Goal: Navigation & Orientation: Find specific page/section

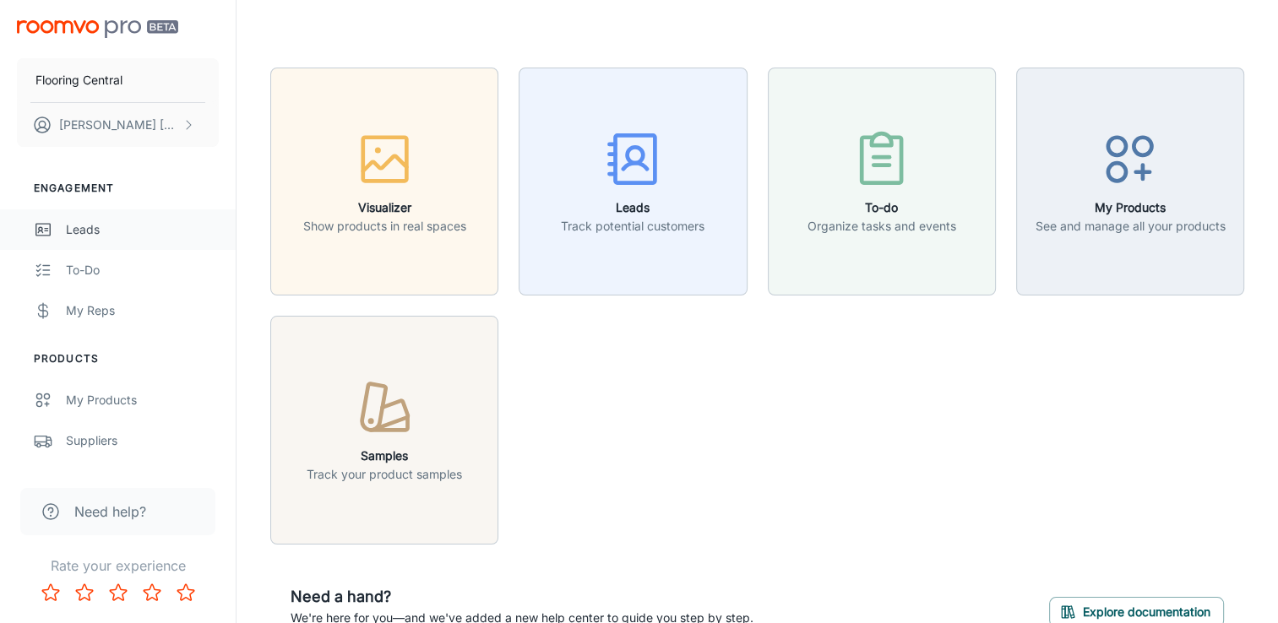
click at [81, 231] on div "Leads" at bounding box center [142, 229] width 153 height 19
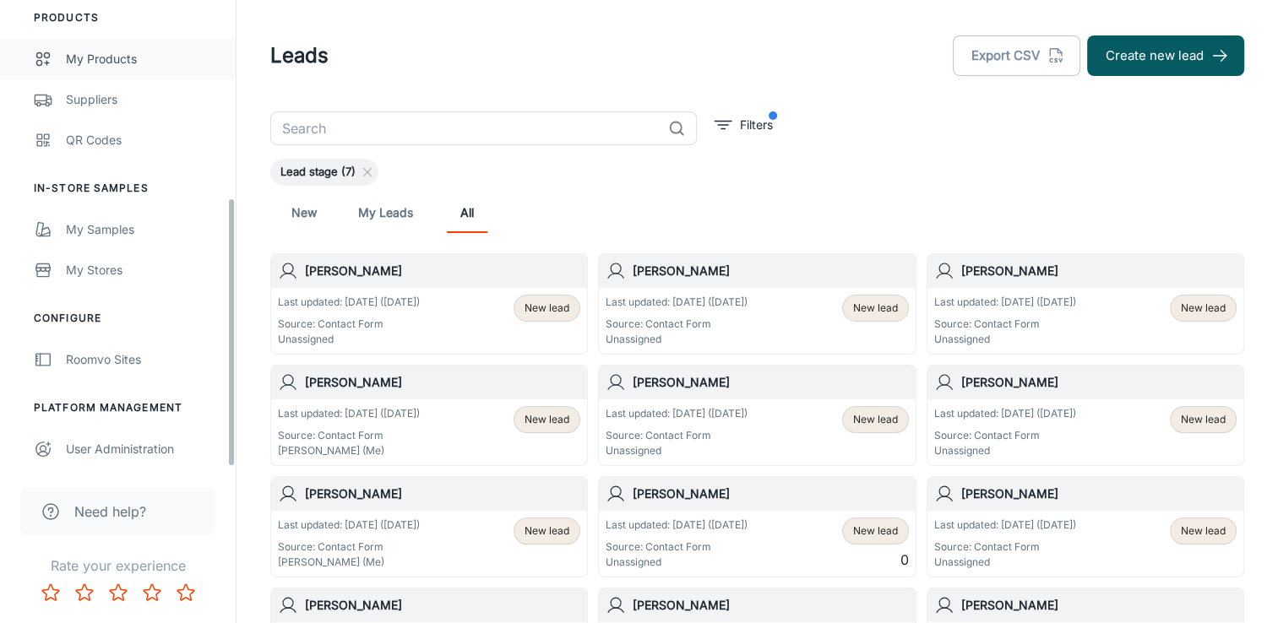
scroll to position [342, 0]
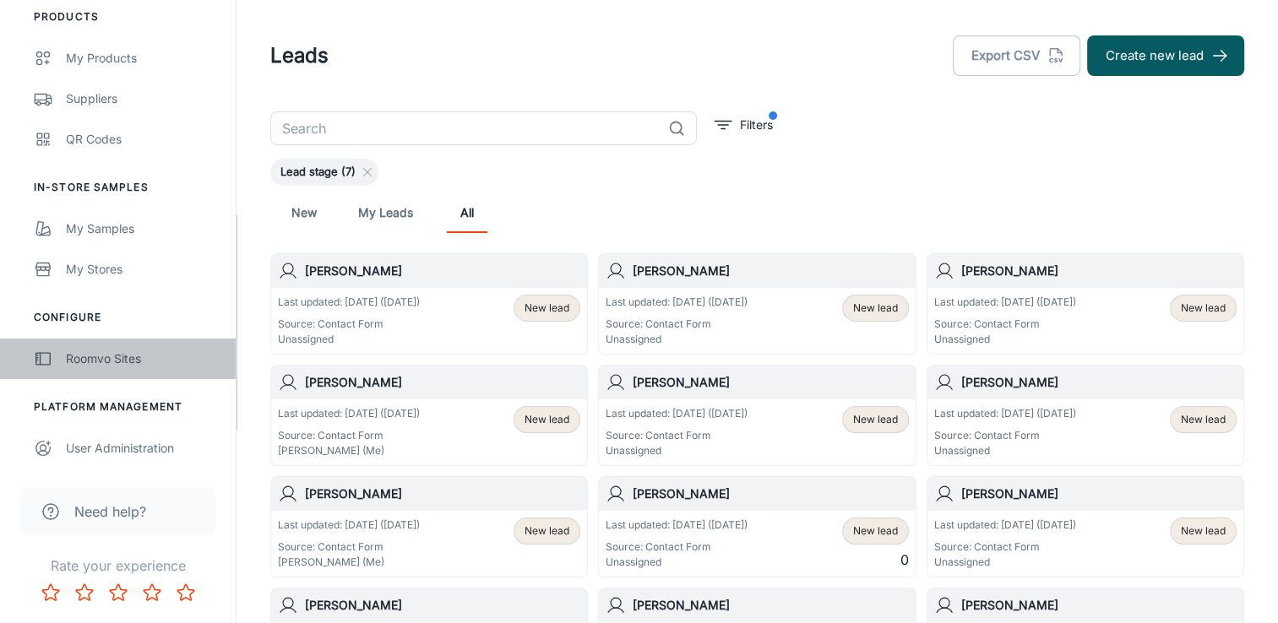
click at [103, 350] on div "Roomvo Sites" at bounding box center [142, 359] width 153 height 19
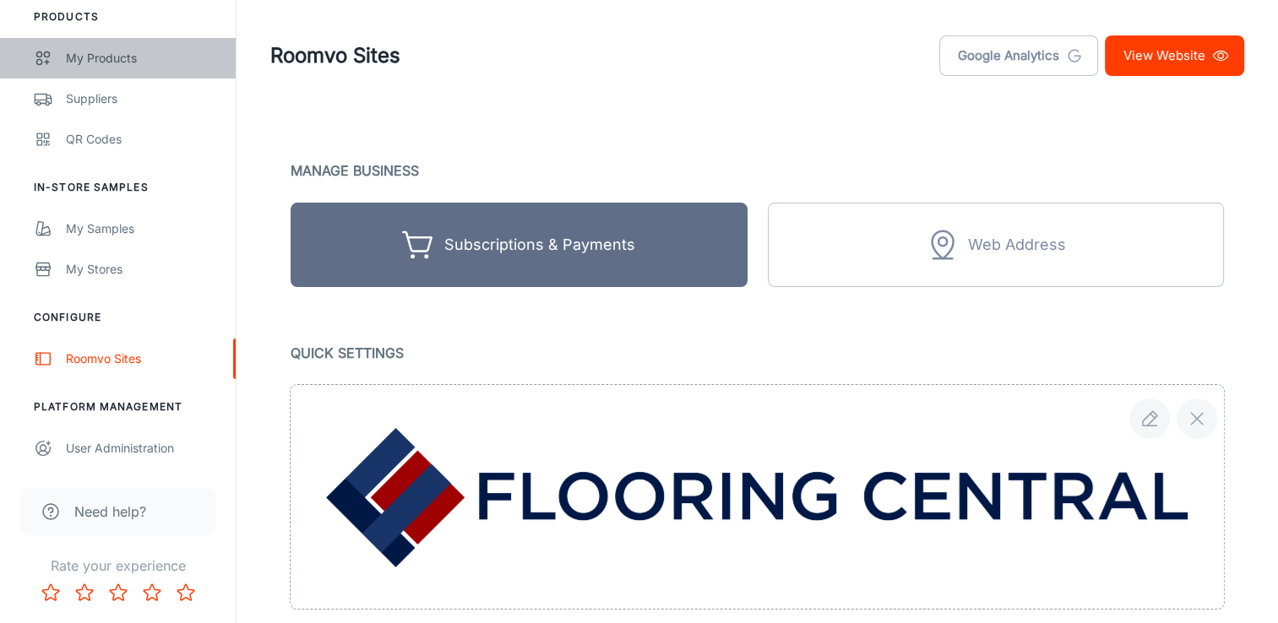
click at [107, 70] on link "My Products" at bounding box center [118, 58] width 236 height 41
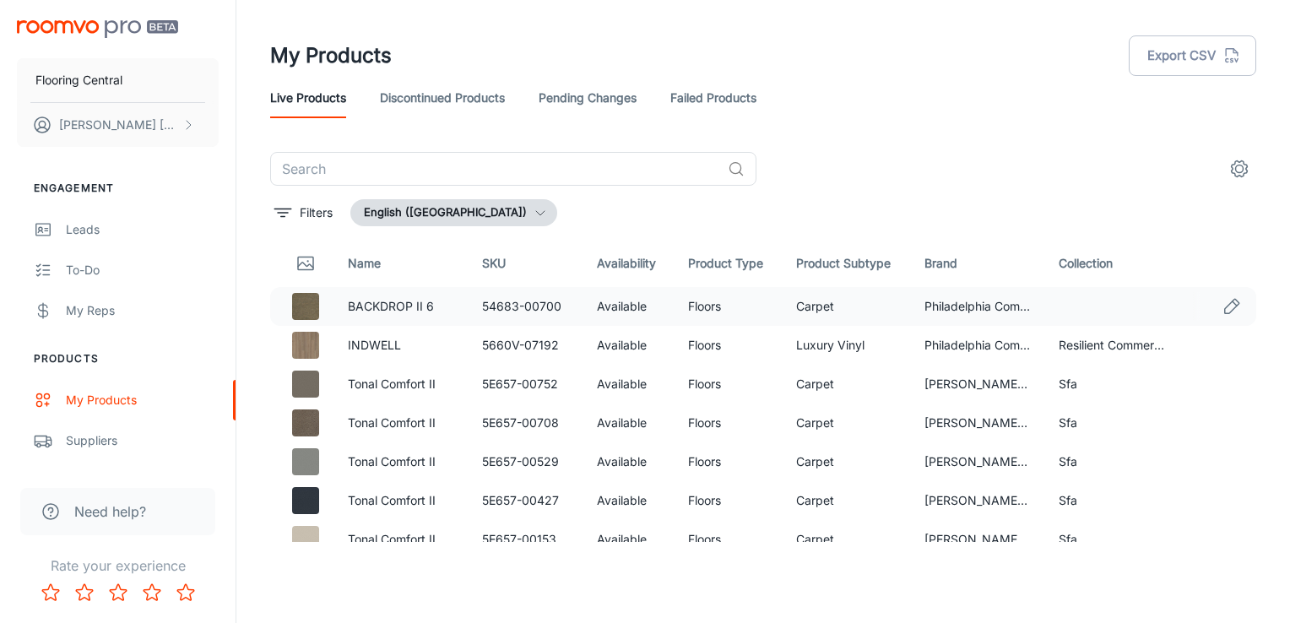
click at [301, 312] on img at bounding box center [305, 306] width 27 height 27
